Goal: Transaction & Acquisition: Purchase product/service

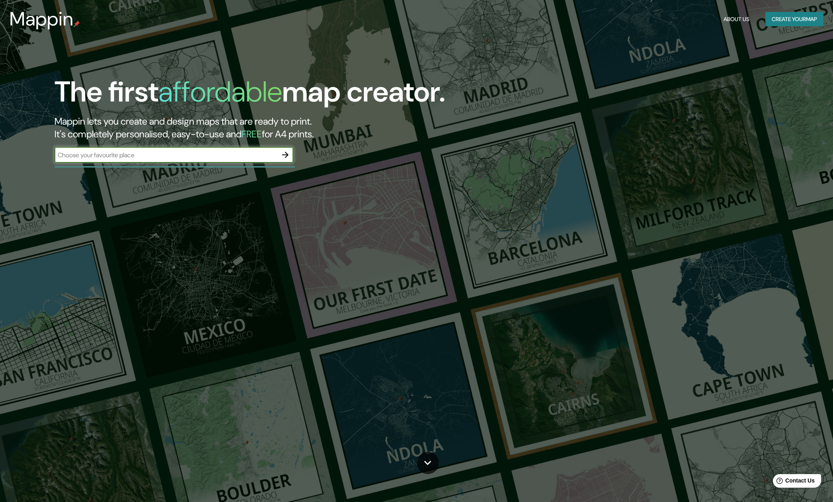
click at [138, 154] on input "text" at bounding box center [165, 154] width 223 height 9
type input "[GEOGRAPHIC_DATA]"
click at [284, 153] on icon "button" at bounding box center [285, 155] width 10 height 10
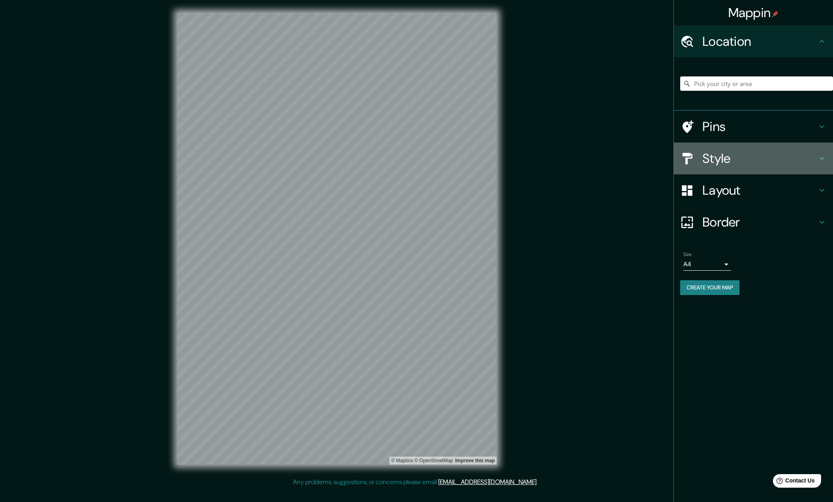
click at [714, 158] on h4 "Style" at bounding box center [759, 158] width 115 height 16
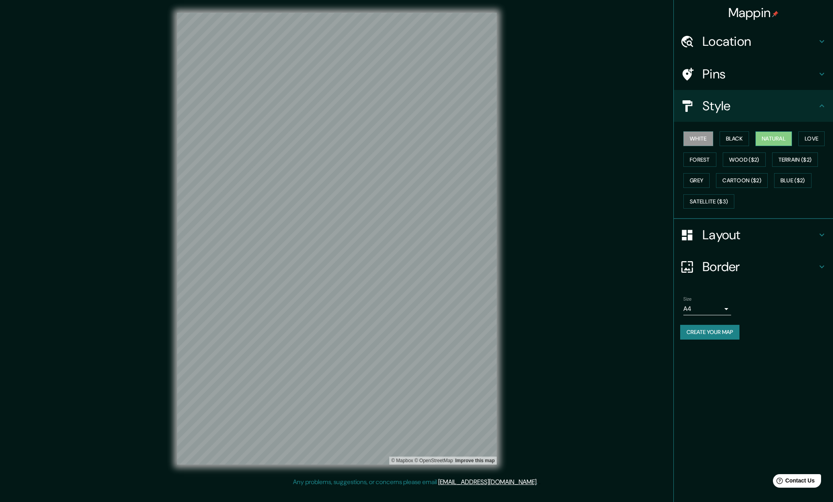
click at [773, 137] on button "Natural" at bounding box center [773, 138] width 37 height 15
click at [694, 157] on button "Forest" at bounding box center [699, 159] width 33 height 15
click at [748, 158] on button "Wood ($2)" at bounding box center [743, 159] width 43 height 15
click at [798, 160] on button "Terrain ($2)" at bounding box center [795, 159] width 46 height 15
click at [777, 136] on button "Natural" at bounding box center [773, 138] width 37 height 15
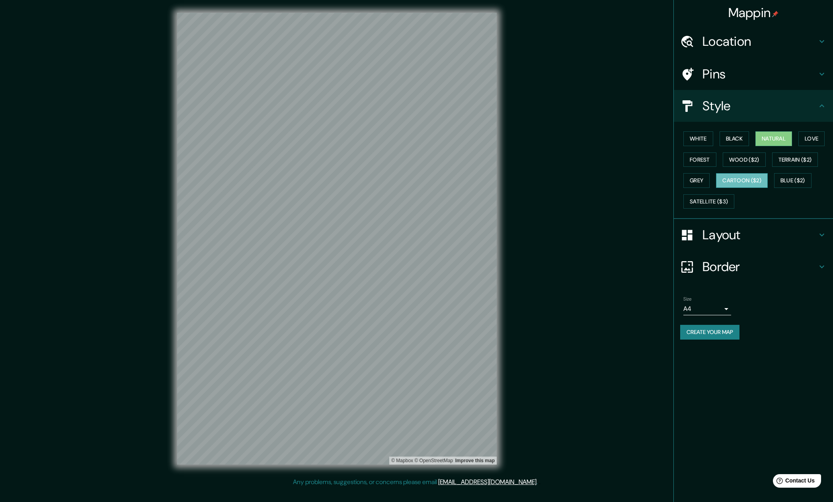
click at [757, 179] on button "Cartoon ($2)" at bounding box center [742, 180] width 52 height 15
click at [782, 137] on button "Natural" at bounding box center [773, 138] width 37 height 15
click at [816, 137] on button "Love" at bounding box center [811, 138] width 26 height 15
click at [699, 158] on button "Forest" at bounding box center [699, 159] width 33 height 15
drag, startPoint x: 736, startPoint y: 135, endPoint x: 714, endPoint y: 137, distance: 22.4
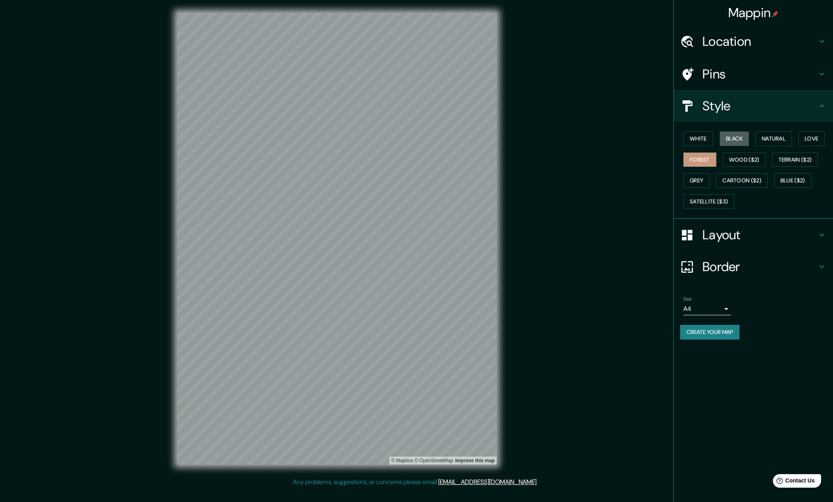
click at [736, 135] on button "Black" at bounding box center [734, 138] width 30 height 15
click at [699, 139] on button "White" at bounding box center [698, 138] width 30 height 15
click at [782, 137] on button "Natural" at bounding box center [773, 138] width 37 height 15
click at [714, 232] on h4 "Layout" at bounding box center [759, 235] width 115 height 16
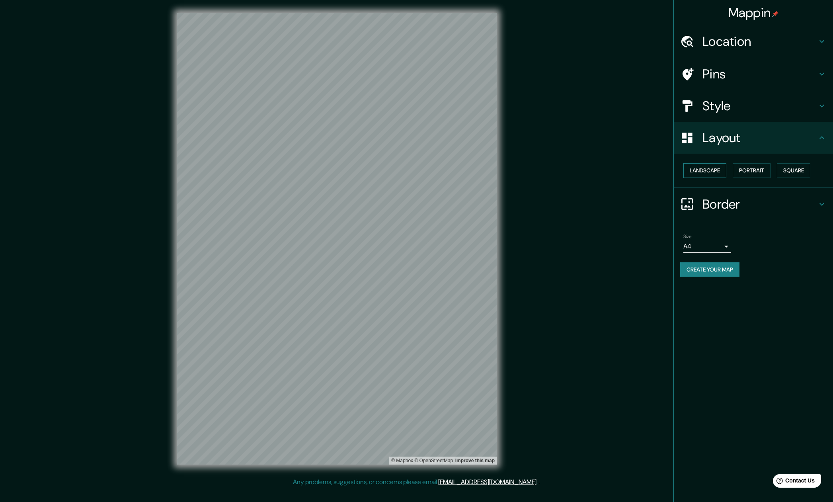
click at [706, 167] on button "Landscape" at bounding box center [704, 170] width 43 height 15
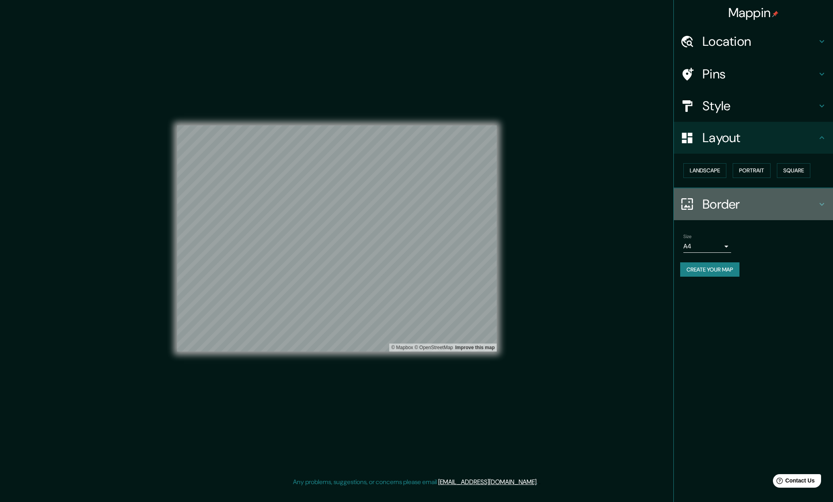
click at [715, 204] on h4 "Border" at bounding box center [759, 204] width 115 height 16
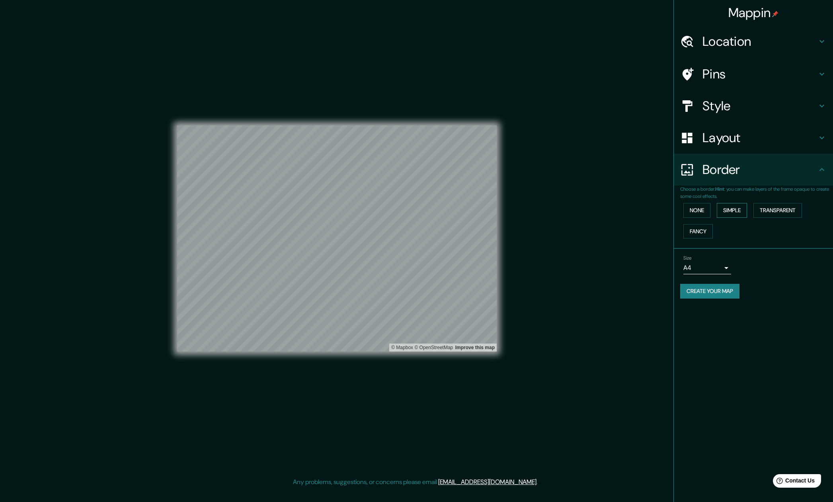
click at [732, 209] on button "Simple" at bounding box center [731, 210] width 30 height 15
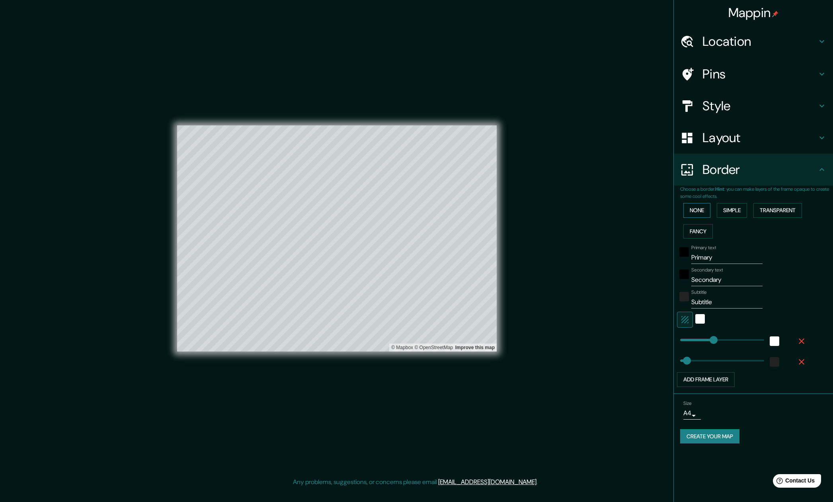
click at [697, 207] on button "None" at bounding box center [696, 210] width 27 height 15
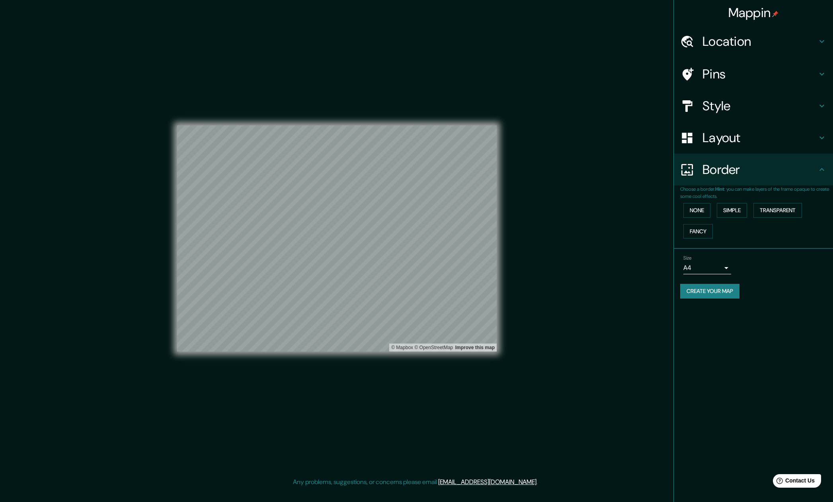
click at [727, 266] on body "Mappin Location Pins Style Layout Border Choose a border. Hint : you can make l…" at bounding box center [416, 251] width 833 height 502
drag, startPoint x: 698, startPoint y: 294, endPoint x: 735, endPoint y: 292, distance: 36.7
click at [698, 294] on li "A3" at bounding box center [707, 299] width 48 height 14
click at [722, 268] on body "Mappin Location Pins Style Layout Border Choose a border. Hint : you can make l…" at bounding box center [416, 251] width 833 height 502
drag, startPoint x: 701, startPoint y: 282, endPoint x: 712, endPoint y: 281, distance: 10.4
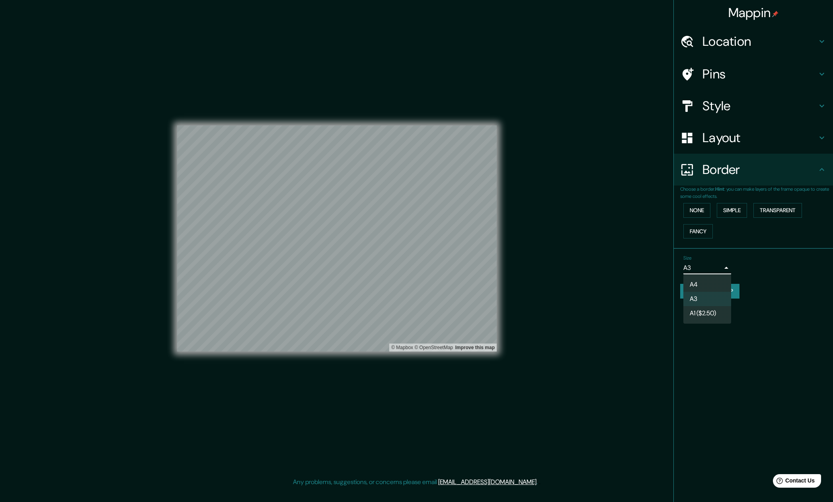
click at [701, 282] on li "A4" at bounding box center [707, 284] width 48 height 14
type input "single"
click at [762, 276] on div "Size A4 single" at bounding box center [753, 264] width 146 height 25
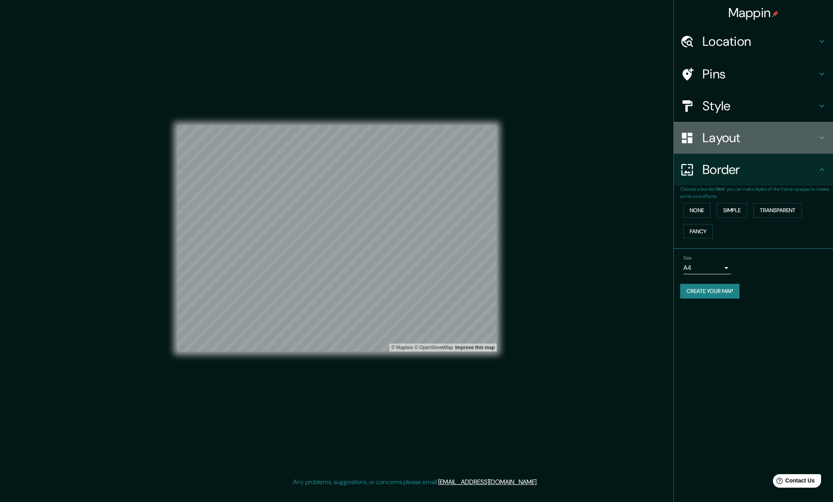
click at [713, 135] on h4 "Layout" at bounding box center [759, 138] width 115 height 16
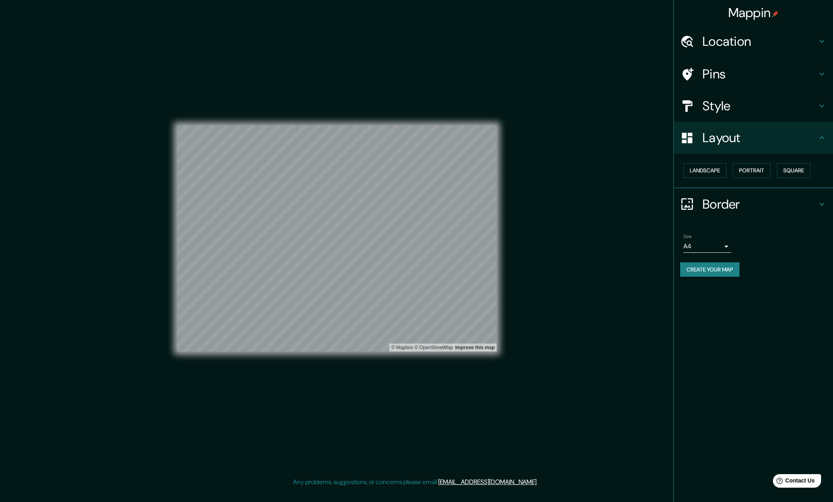
click at [718, 105] on h4 "Style" at bounding box center [759, 106] width 115 height 16
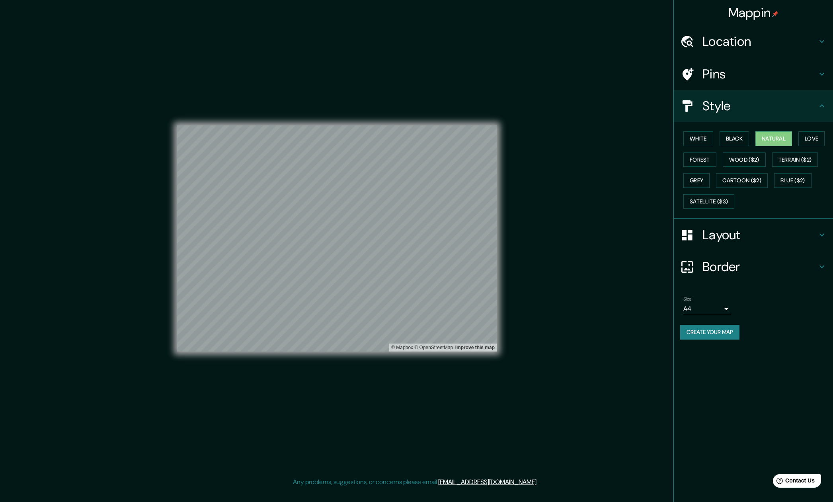
click at [713, 72] on h4 "Pins" at bounding box center [759, 74] width 115 height 16
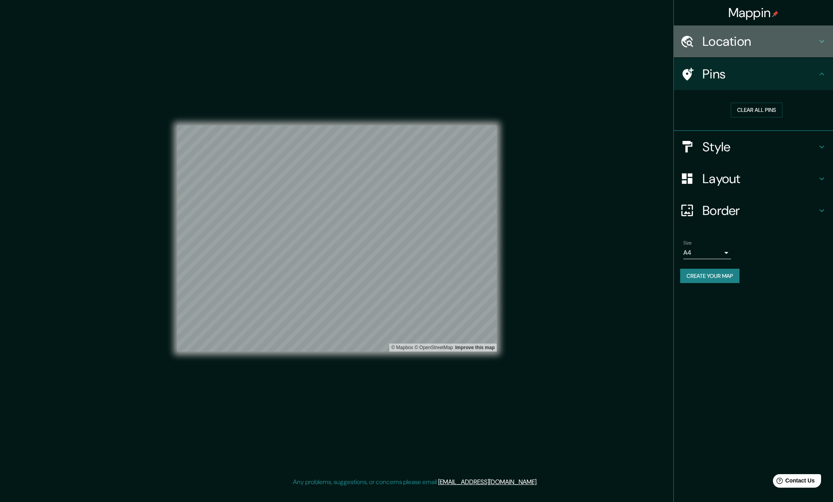
click at [719, 39] on h4 "Location" at bounding box center [759, 41] width 115 height 16
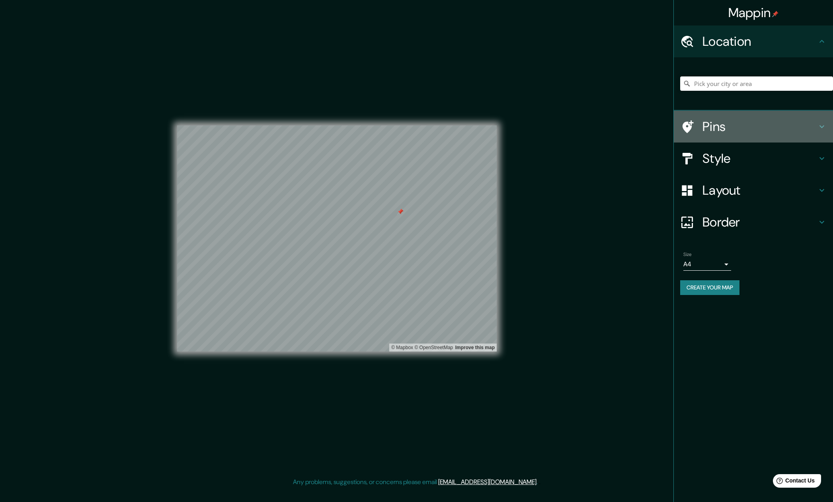
click at [707, 125] on h4 "Pins" at bounding box center [759, 127] width 115 height 16
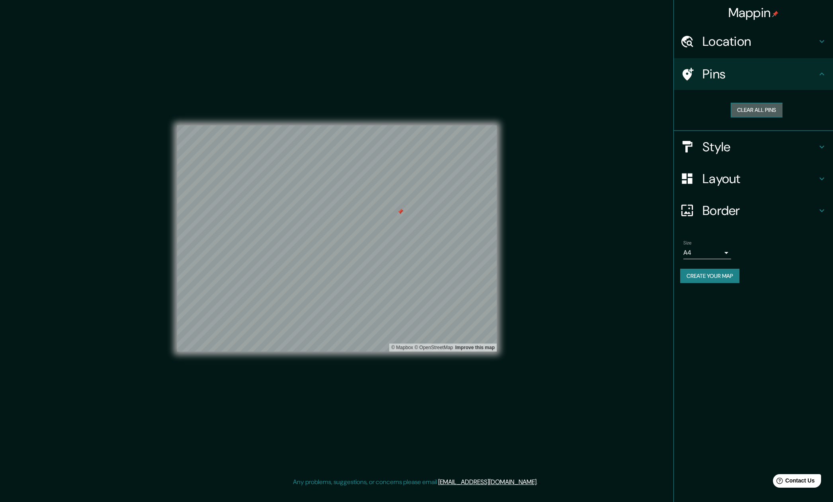
click at [763, 107] on button "Clear all pins" at bounding box center [756, 110] width 52 height 15
drag, startPoint x: 766, startPoint y: 411, endPoint x: 766, endPoint y: 348, distance: 63.6
click at [765, 399] on div "Mappin Location Pins Clear all pins Style Layout Border Choose a border. Hint :…" at bounding box center [753, 251] width 160 height 502
click at [704, 274] on button "Create your map" at bounding box center [709, 276] width 59 height 15
click at [546, 356] on div "Mappin Location Pins Clear all pins Style Layout Border Choose a border. Hint :…" at bounding box center [416, 245] width 833 height 490
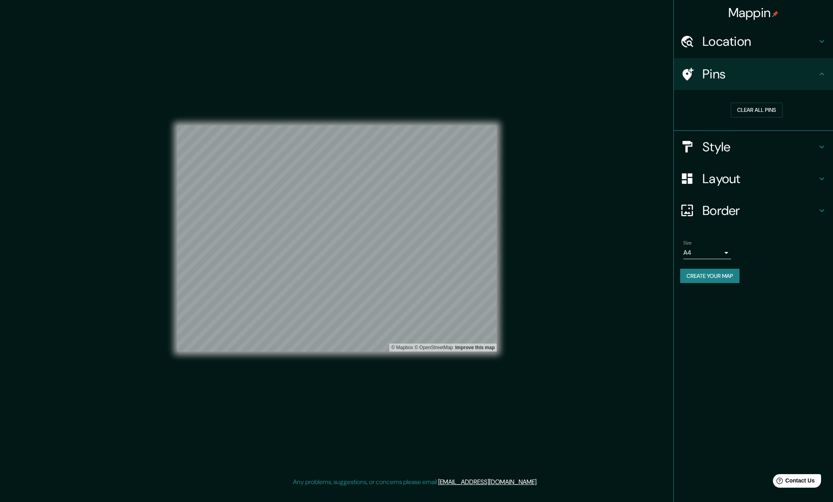
drag, startPoint x: 409, startPoint y: 71, endPoint x: 454, endPoint y: 73, distance: 45.4
click at [426, 71] on div "© Mapbox © OpenStreetMap Improve this map" at bounding box center [336, 239] width 319 height 452
click at [727, 252] on body "Mappin Location Pins Clear all pins Style Layout Border Choose a border. Hint :…" at bounding box center [416, 251] width 833 height 502
click at [727, 252] on div at bounding box center [416, 251] width 833 height 502
click at [611, 231] on div "Mappin Location Pins Clear all pins Style Layout Border Choose a border. Hint :…" at bounding box center [416, 245] width 833 height 490
